Goal: Task Accomplishment & Management: Manage account settings

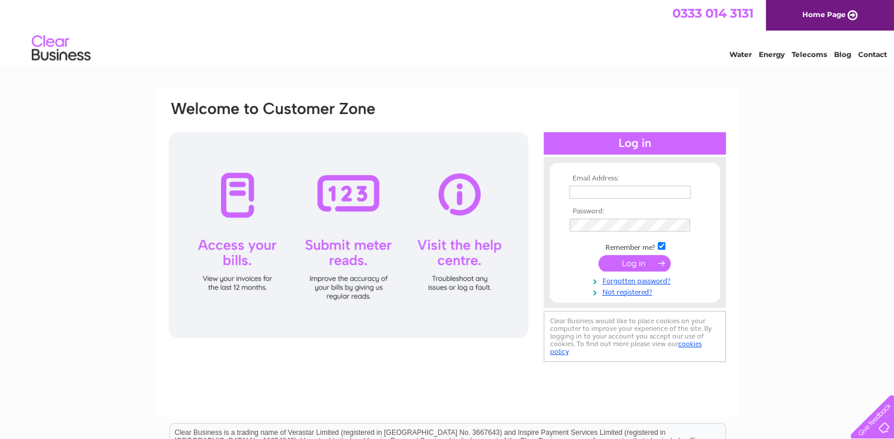
type input "[EMAIL_ADDRESS][DOMAIN_NAME]"
click at [629, 263] on input "submit" at bounding box center [634, 263] width 72 height 16
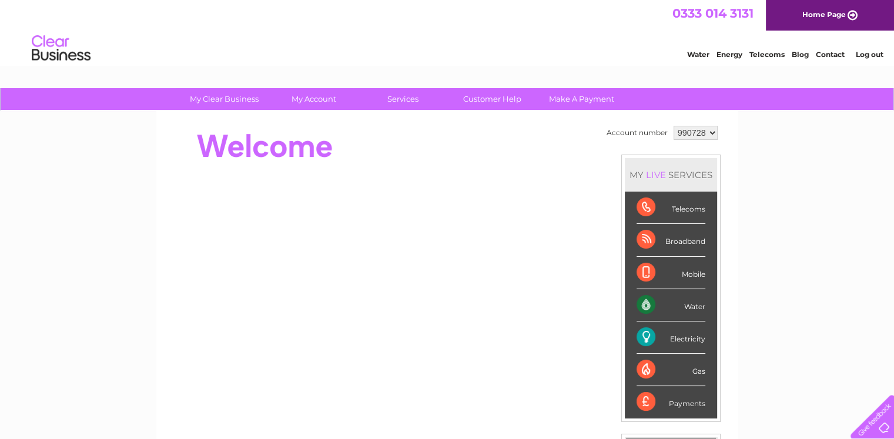
click at [641, 207] on div "Telecoms" at bounding box center [670, 208] width 69 height 32
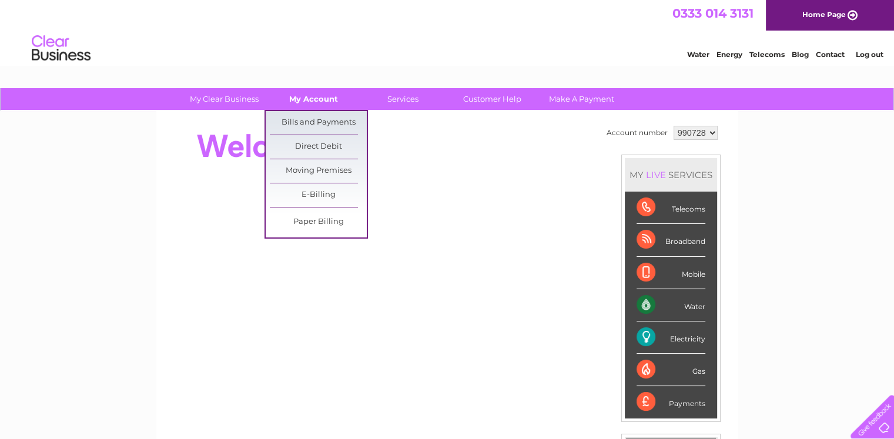
click at [318, 101] on link "My Account" at bounding box center [313, 99] width 97 height 22
click at [318, 120] on link "Bills and Payments" at bounding box center [318, 122] width 97 height 23
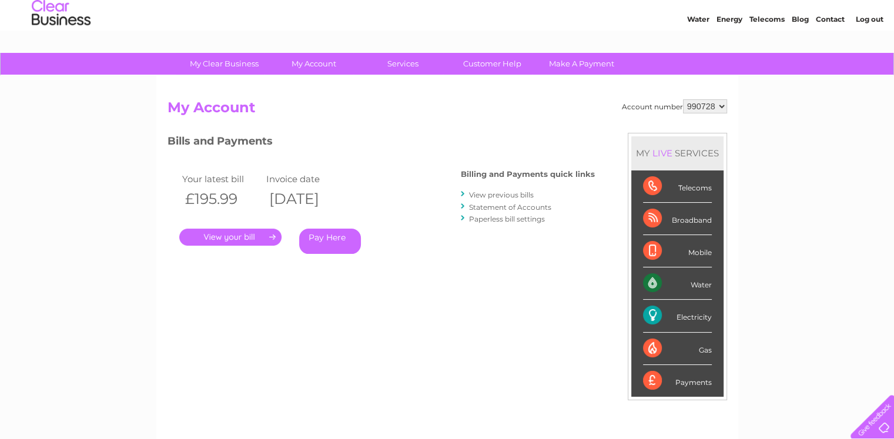
scroll to position [29, 0]
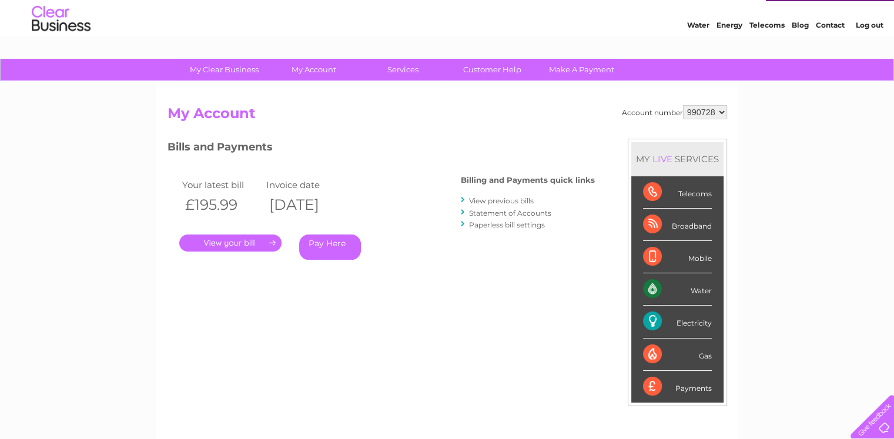
click at [257, 240] on link "." at bounding box center [230, 242] width 102 height 17
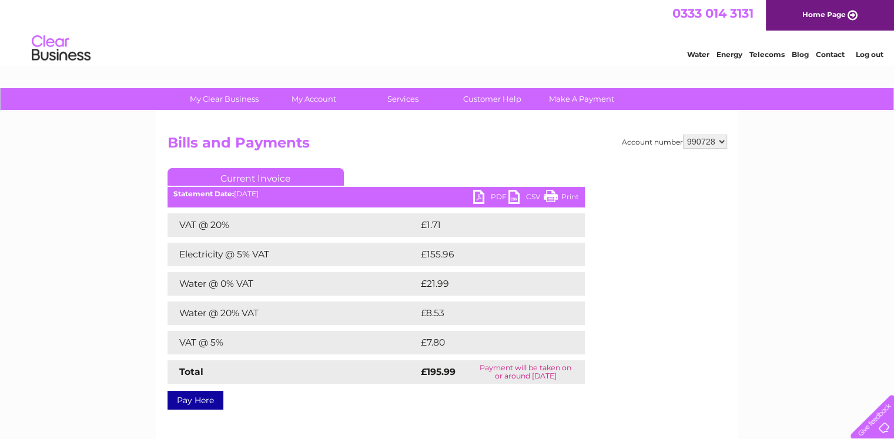
click at [552, 197] on link "Print" at bounding box center [560, 198] width 35 height 17
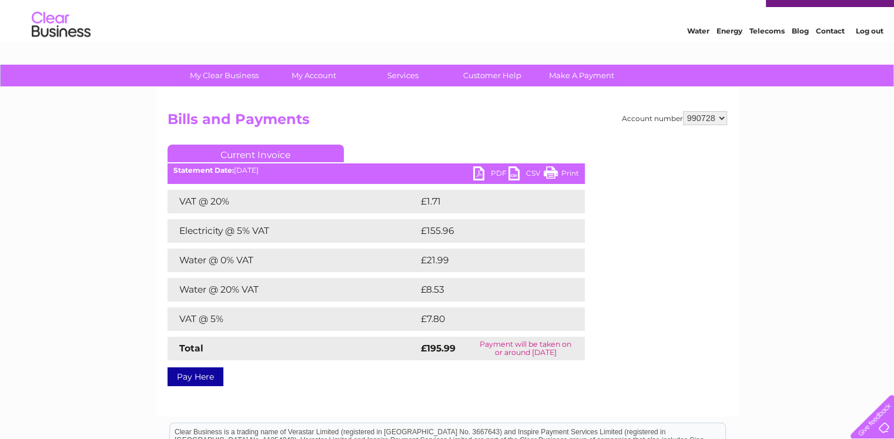
scroll to position [29, 0]
